Goal: Task Accomplishment & Management: Manage account settings

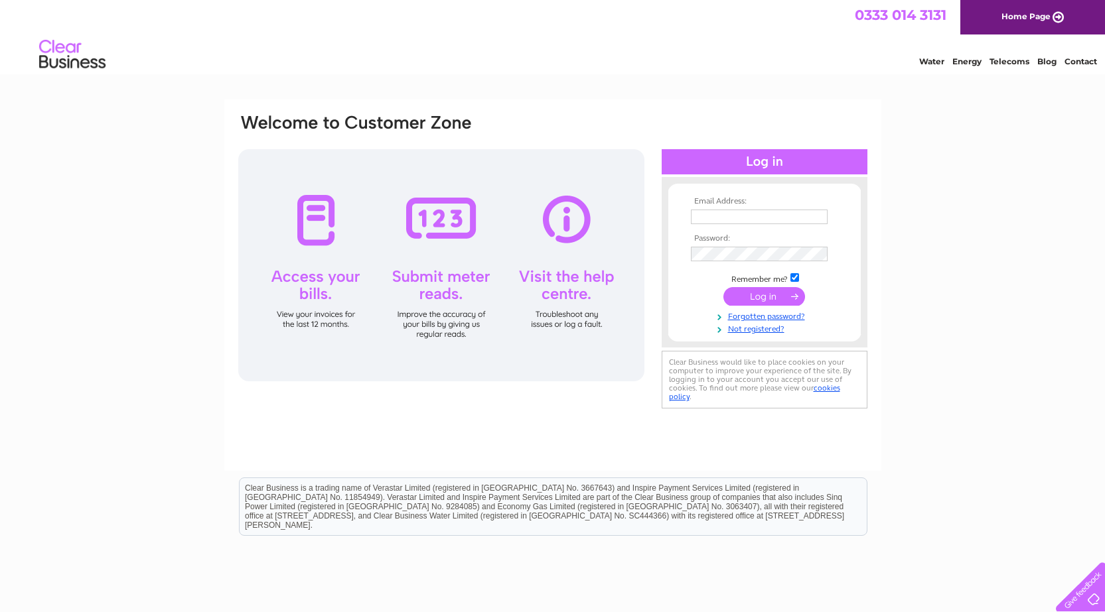
type input "[EMAIL_ADDRESS][DOMAIN_NAME]"
click at [763, 298] on input "submit" at bounding box center [764, 296] width 82 height 19
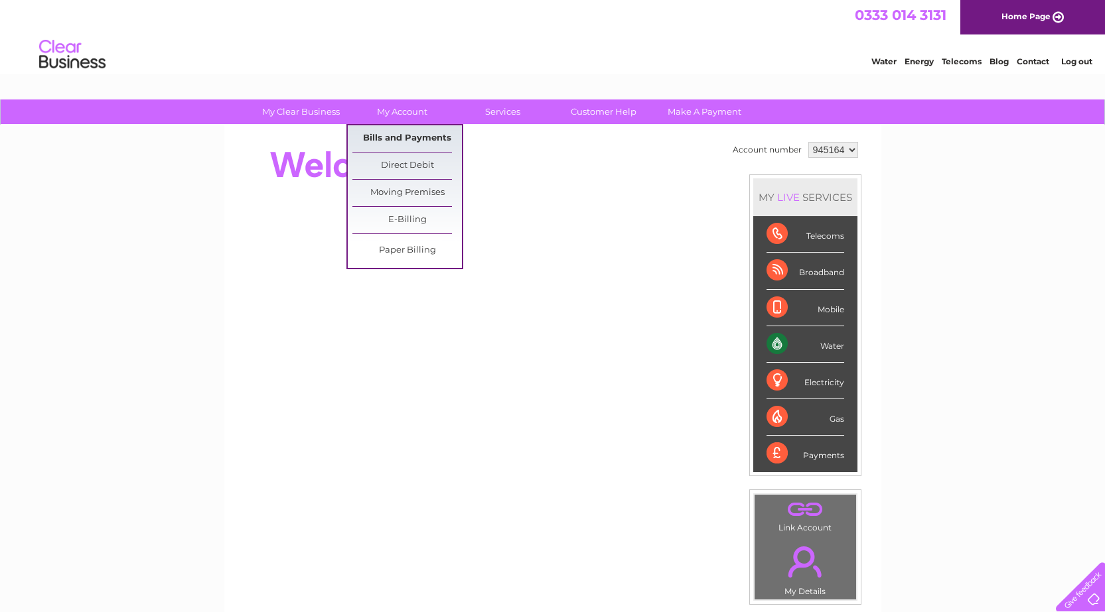
click at [401, 137] on link "Bills and Payments" at bounding box center [406, 138] width 109 height 27
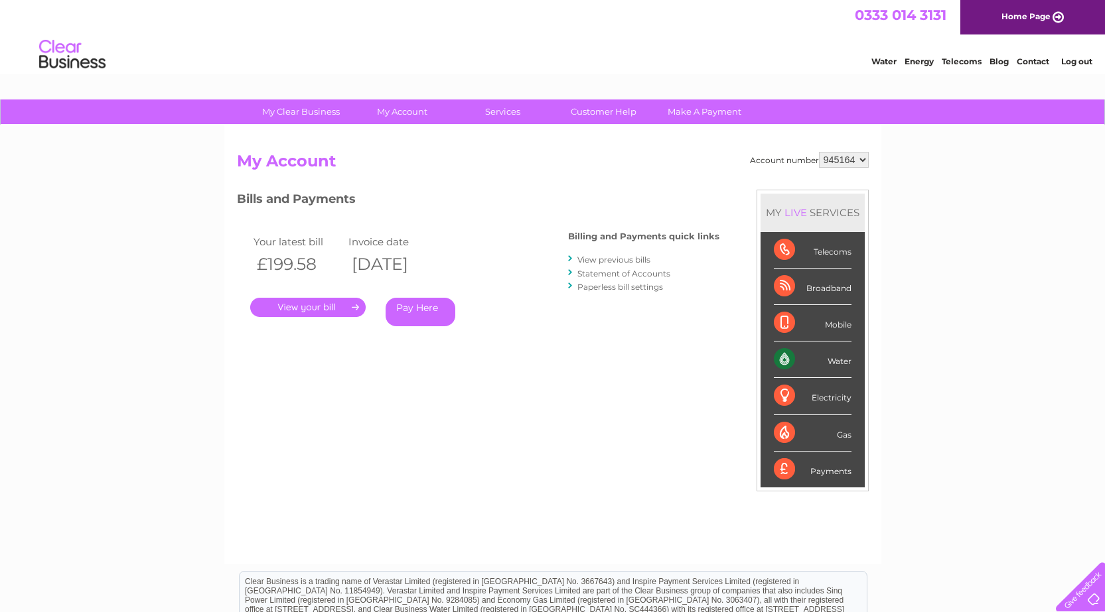
click at [325, 306] on link "." at bounding box center [307, 307] width 115 height 19
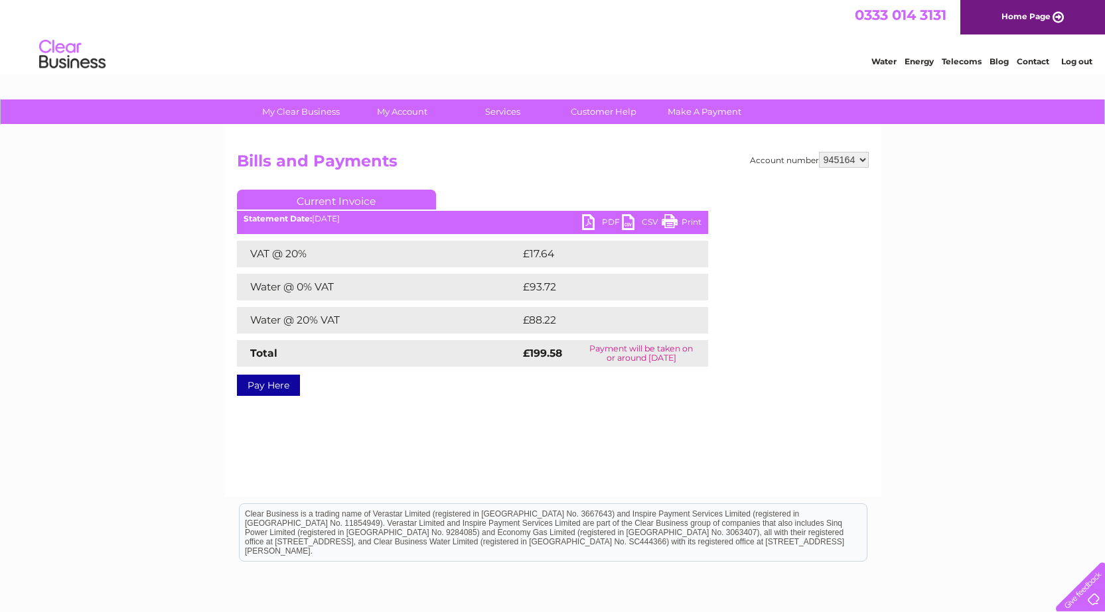
click at [604, 221] on link "PDF" at bounding box center [602, 223] width 40 height 19
